Goal: Task Accomplishment & Management: Use online tool/utility

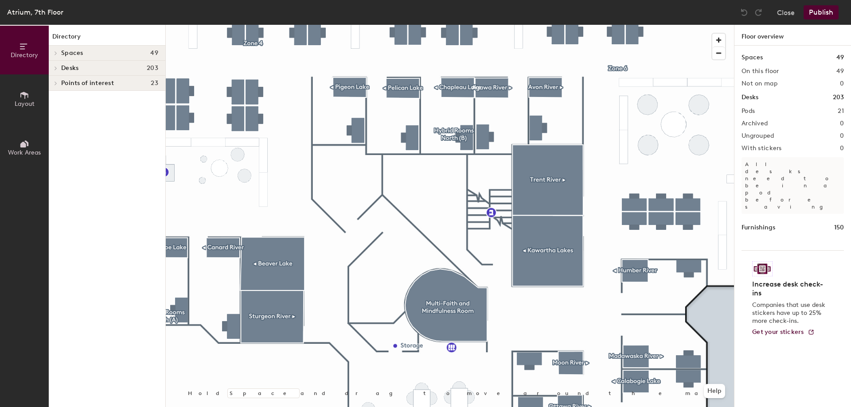
click at [55, 66] on icon at bounding box center [56, 68] width 2 height 4
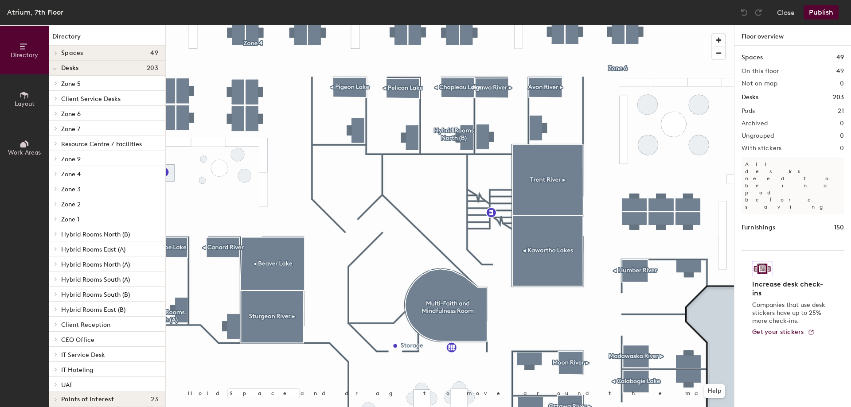
click at [84, 236] on span "Hybrid Rooms North (B)" at bounding box center [95, 235] width 69 height 8
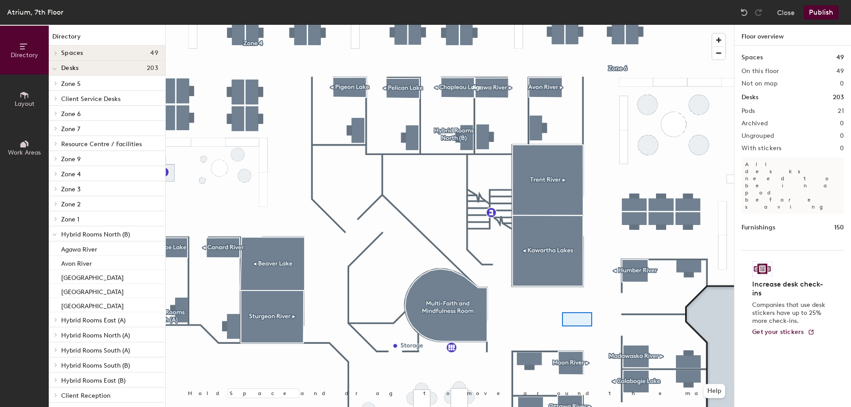
click at [572, 25] on div at bounding box center [450, 25] width 568 height 0
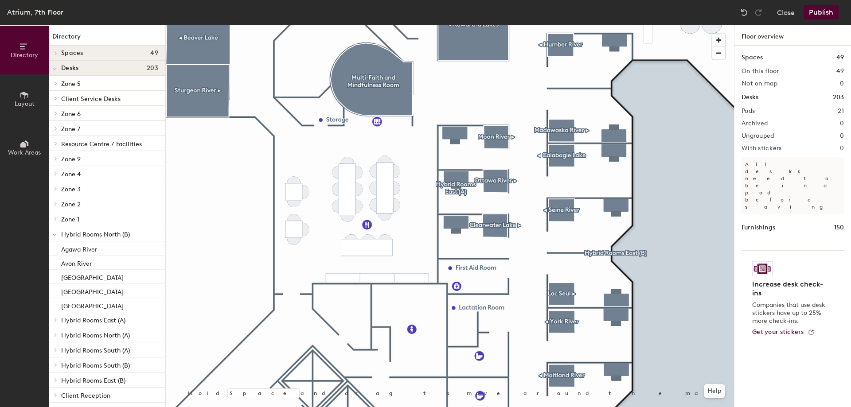
click at [55, 234] on icon at bounding box center [54, 235] width 4 height 4
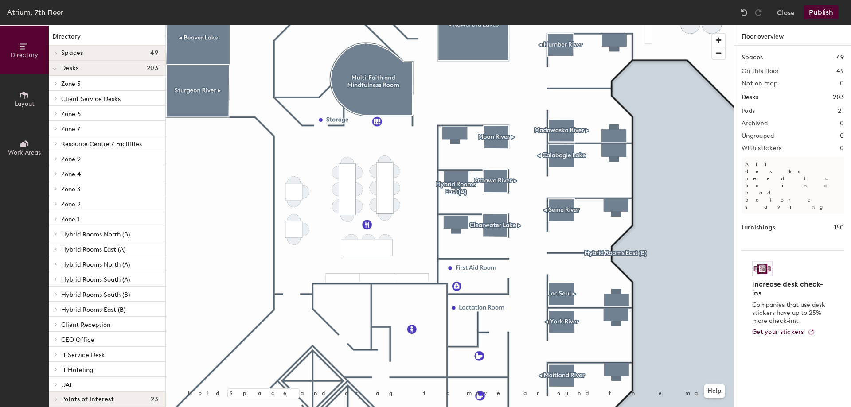
click at [105, 253] on span "Hybrid Rooms East (A)" at bounding box center [93, 250] width 64 height 8
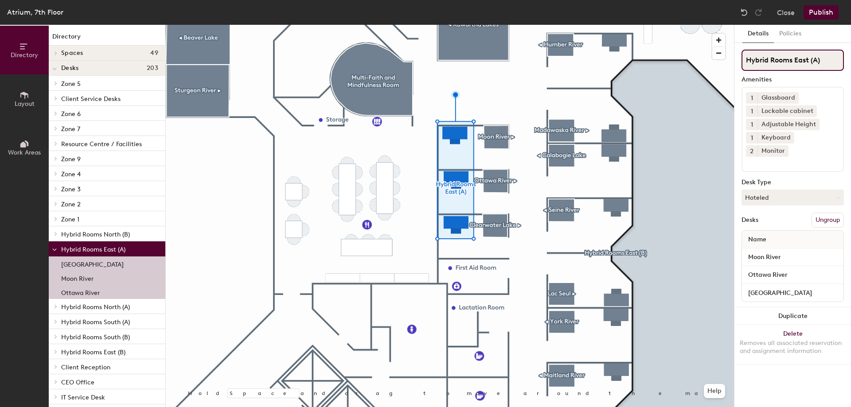
click at [817, 61] on input "Hybrid Rooms East (A)" at bounding box center [792, 60] width 102 height 21
type input "Hybrid Rooms East (B)"
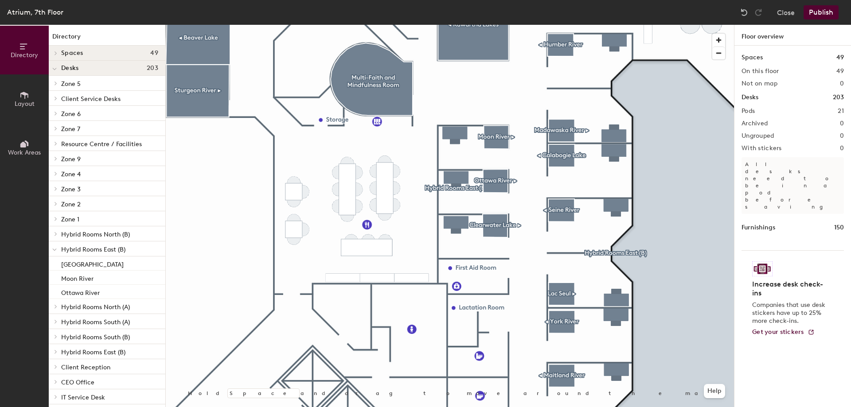
click at [76, 350] on span "Hybrid Rooms East (B)" at bounding box center [93, 353] width 64 height 8
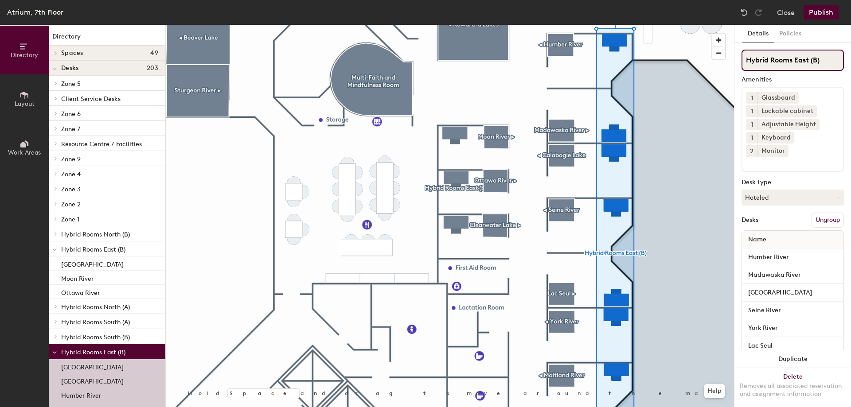
click at [816, 58] on input "Hybrid Rooms East (B)" at bounding box center [792, 60] width 102 height 21
type input "Hybrid Rooms East (A)"
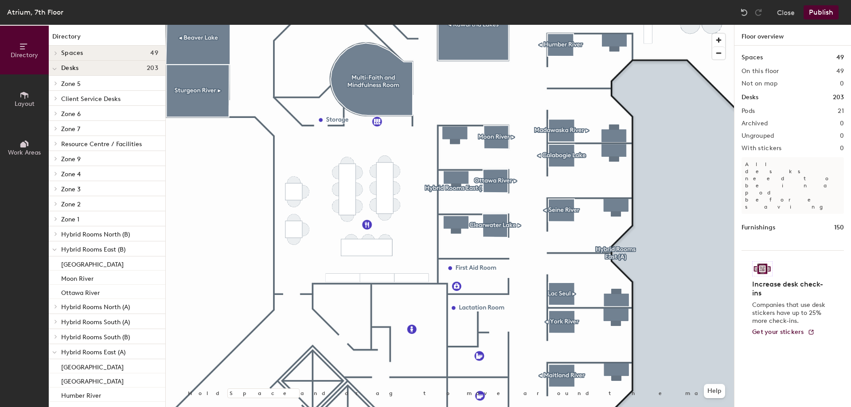
scroll to position [44, 0]
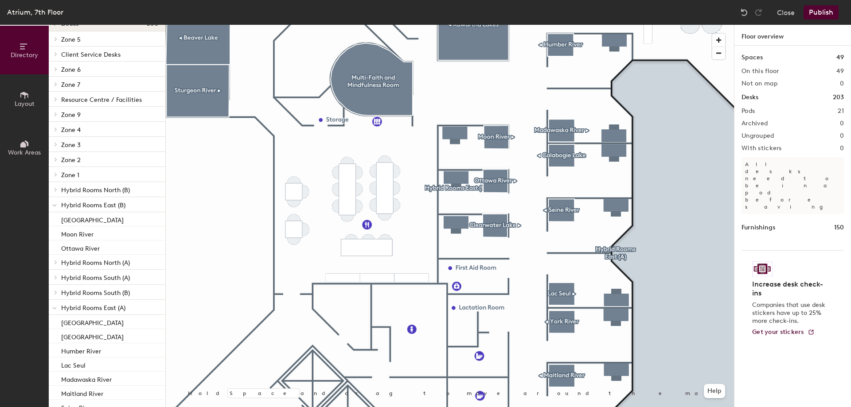
click at [53, 204] on icon at bounding box center [54, 206] width 4 height 4
click at [76, 237] on span "Hybrid Rooms South (A)" at bounding box center [95, 236] width 69 height 8
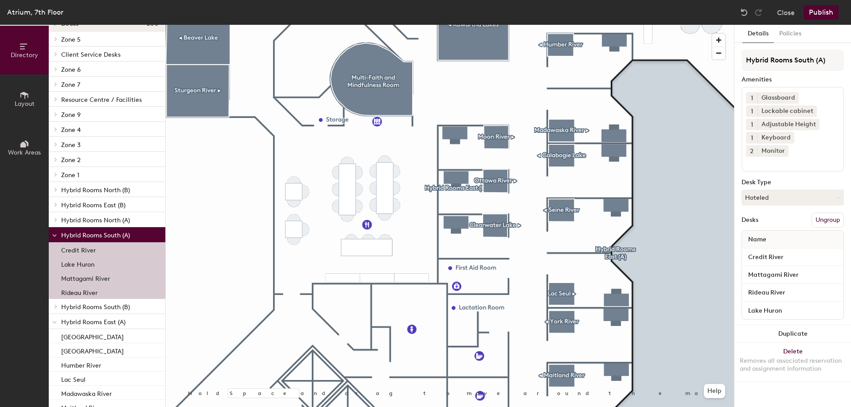
click at [53, 231] on div at bounding box center [54, 236] width 4 height 10
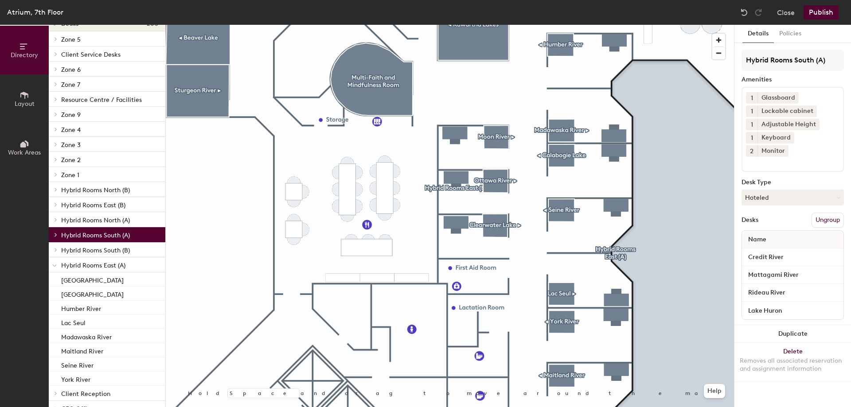
click at [70, 250] on span "Hybrid Rooms South (B)" at bounding box center [95, 251] width 69 height 8
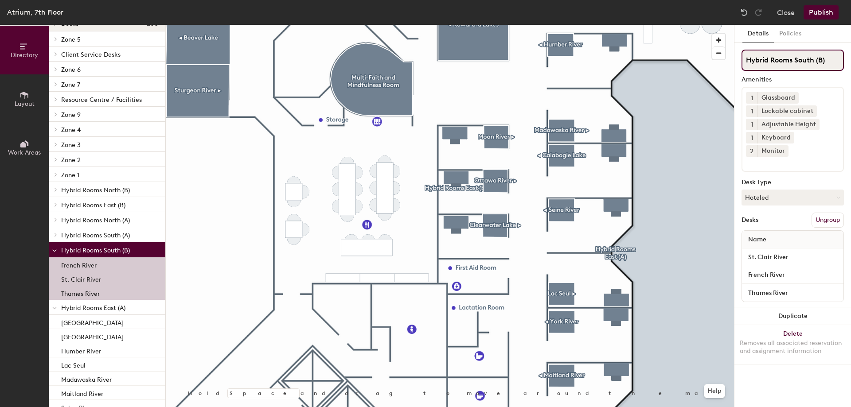
click at [823, 61] on input "Hybrid Rooms South (B)" at bounding box center [792, 60] width 102 height 21
type input "Hybrid Rooms South (A)"
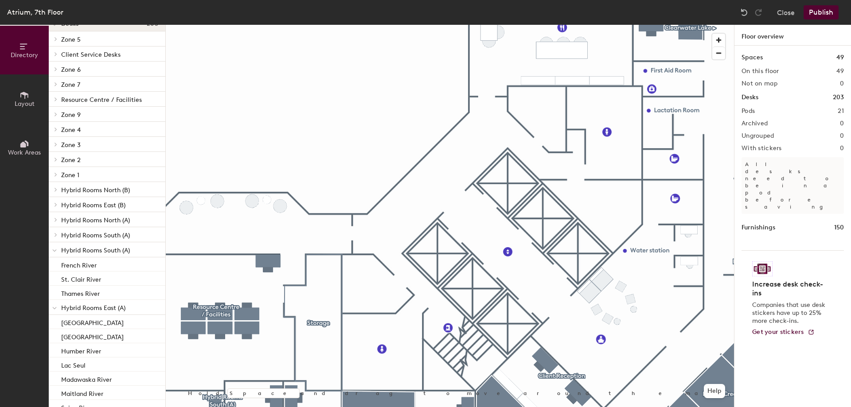
click at [374, 25] on div at bounding box center [450, 25] width 568 height 0
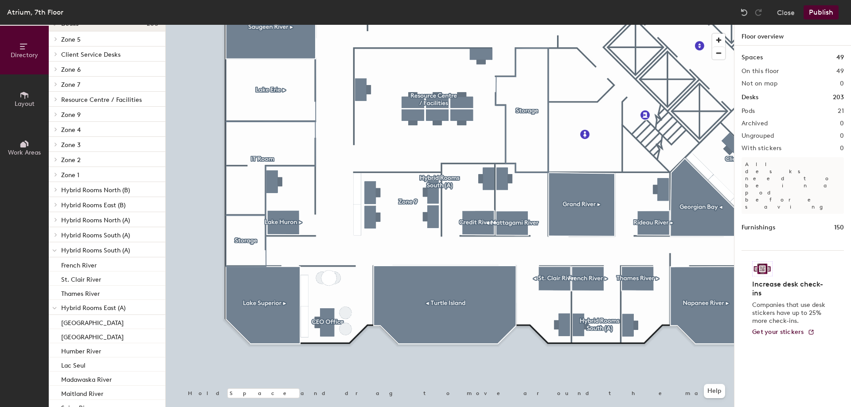
click at [826, 11] on button "Publish" at bounding box center [820, 12] width 35 height 14
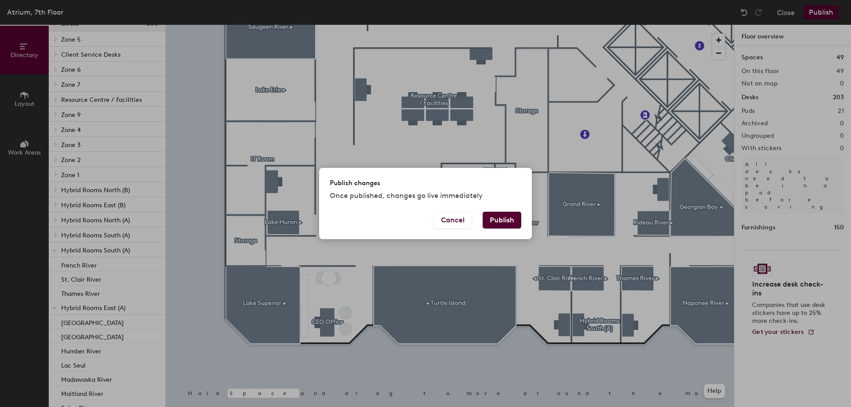
click at [506, 218] on button "Publish" at bounding box center [501, 220] width 39 height 17
